Goal: Information Seeking & Learning: Learn about a topic

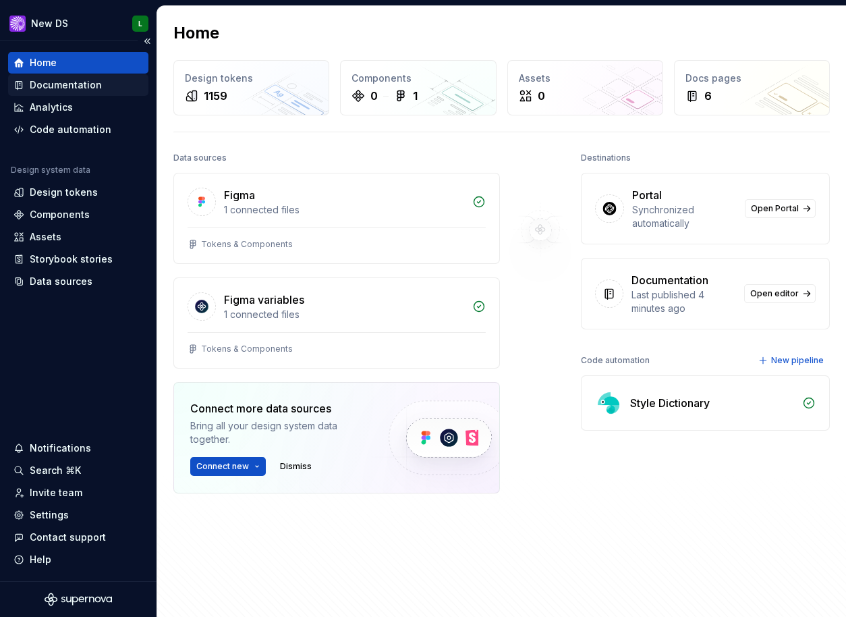
click at [86, 84] on div "Documentation" at bounding box center [66, 84] width 72 height 13
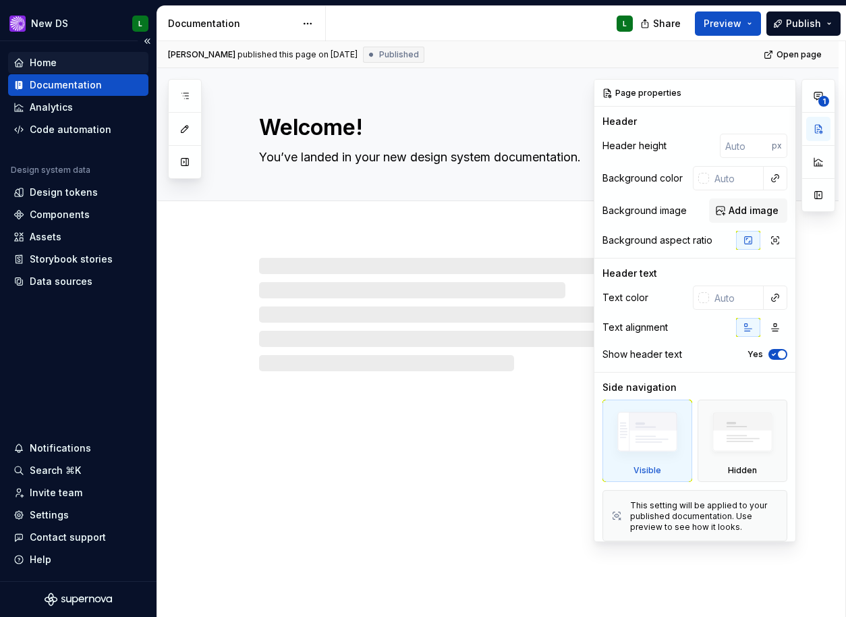
type textarea "*"
click at [83, 64] on div "Home" at bounding box center [78, 62] width 130 height 13
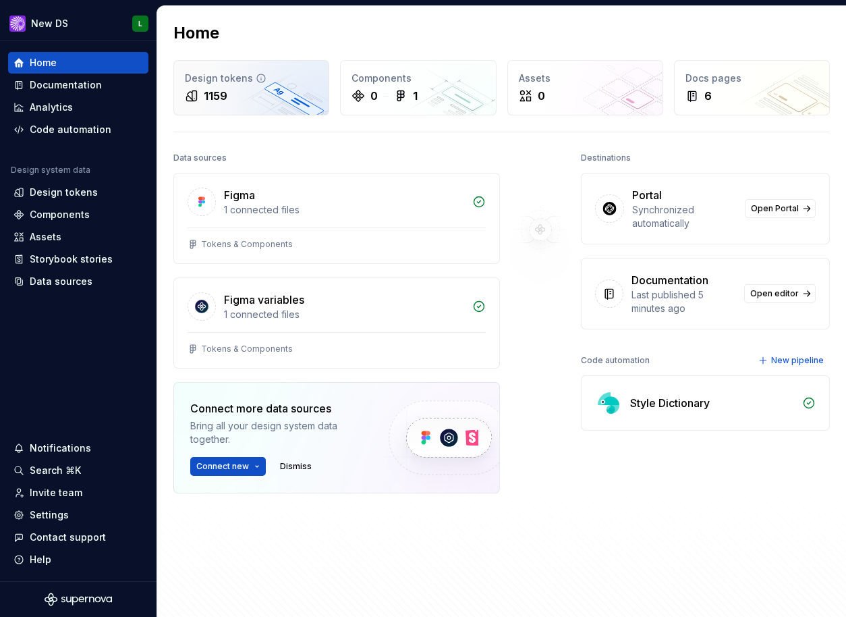
click at [231, 97] on div "1159" at bounding box center [251, 96] width 133 height 16
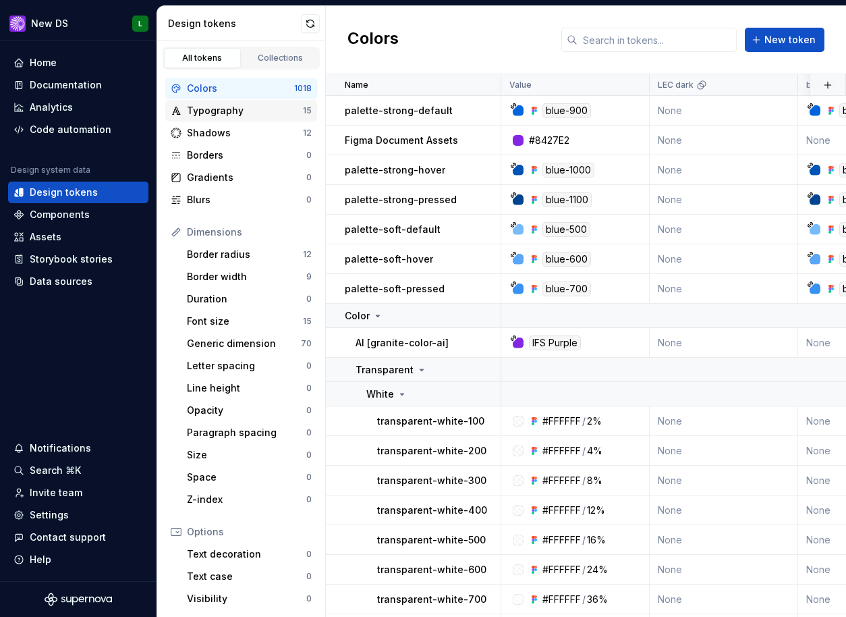
click at [238, 115] on div "Typography" at bounding box center [245, 110] width 116 height 13
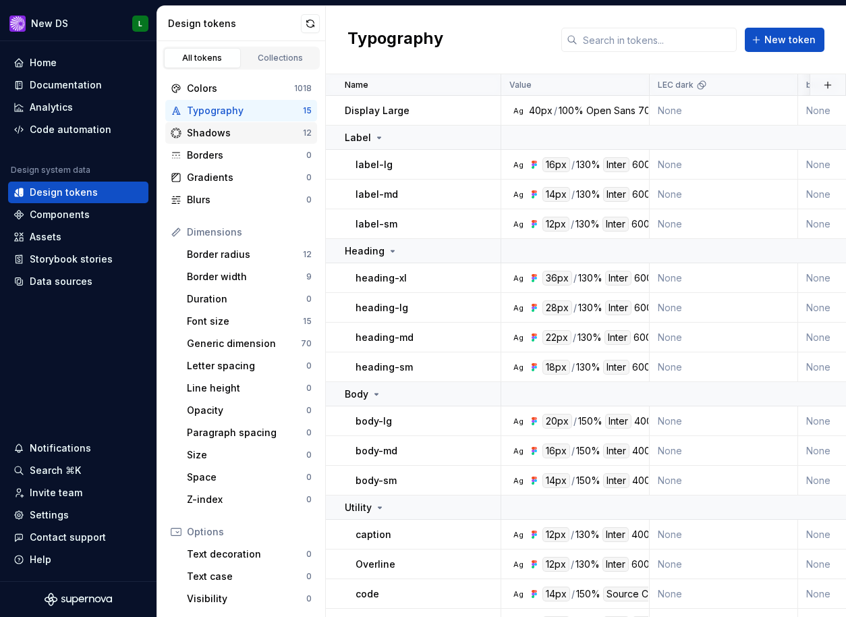
click at [231, 126] on div "Shadows" at bounding box center [245, 132] width 116 height 13
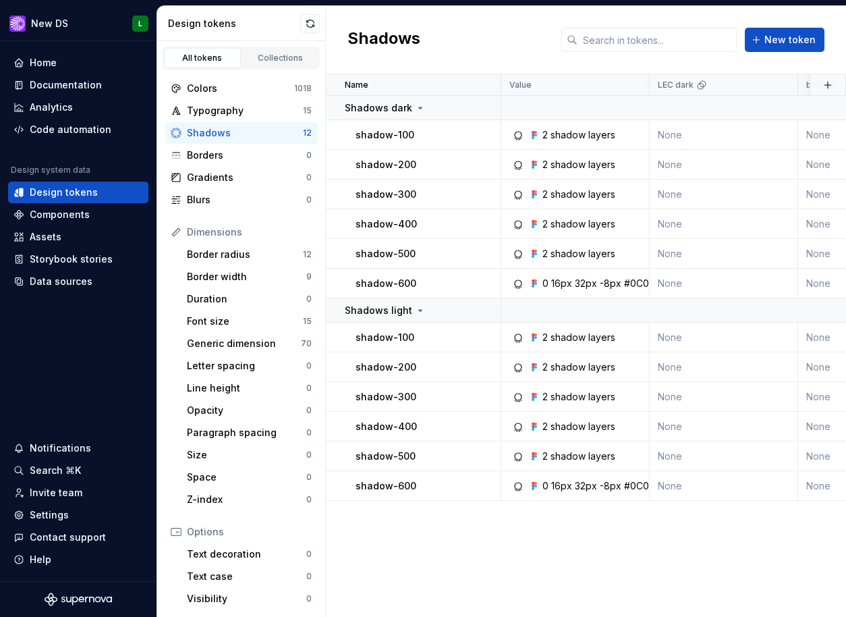
click at [221, 134] on div "Shadows" at bounding box center [245, 132] width 116 height 13
click at [234, 339] on div "Generic dimension" at bounding box center [244, 343] width 114 height 13
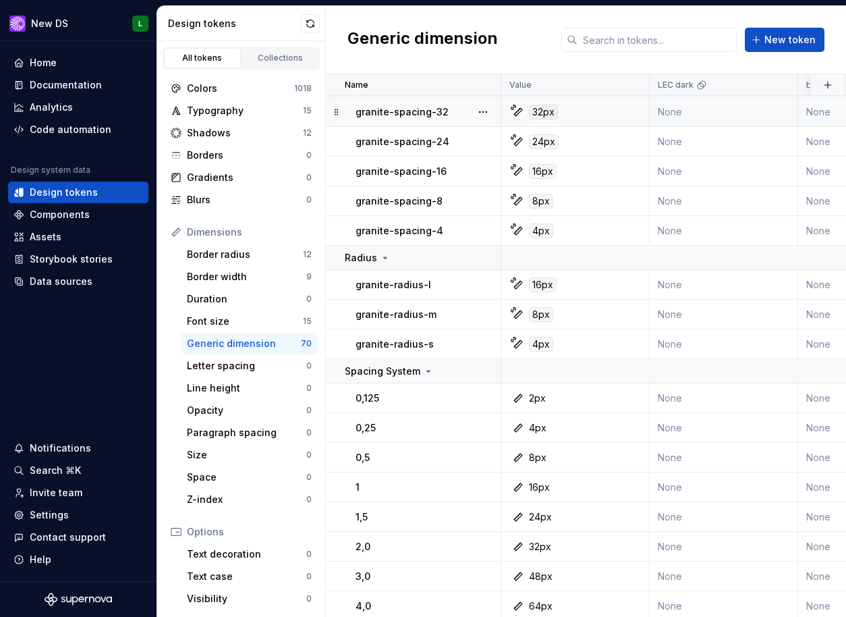
scroll to position [2196, 0]
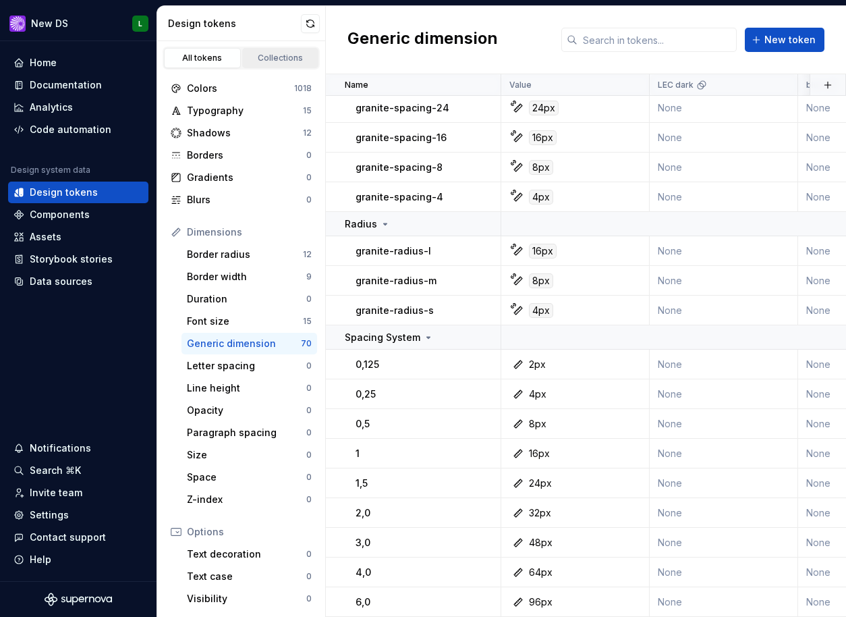
click at [278, 60] on div "Collections" at bounding box center [280, 58] width 67 height 11
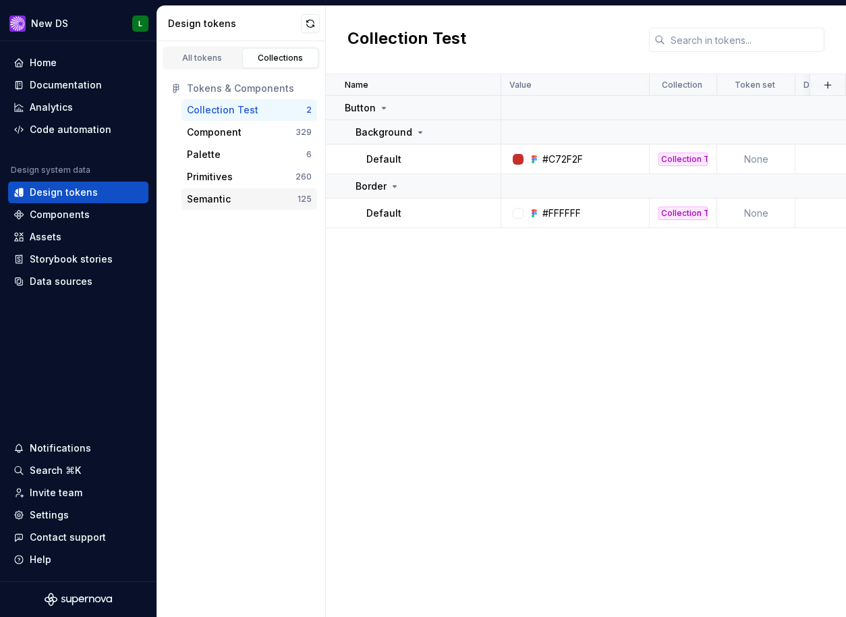
click at [235, 203] on div "Semantic" at bounding box center [242, 198] width 111 height 13
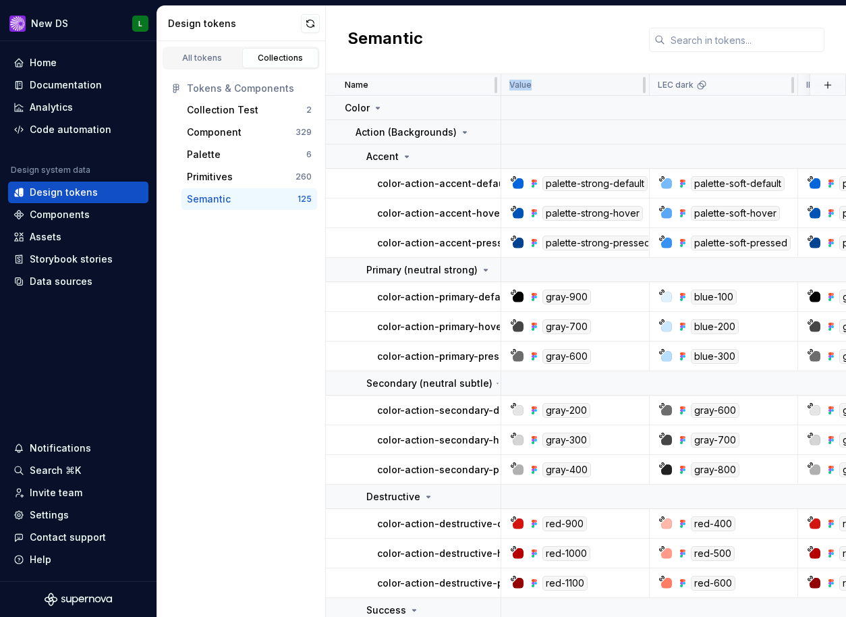
drag, startPoint x: 501, startPoint y: 85, endPoint x: 619, endPoint y: 88, distance: 117.5
drag, startPoint x: 501, startPoint y: 84, endPoint x: 569, endPoint y: 85, distance: 68.2
